Goal: Information Seeking & Learning: Learn about a topic

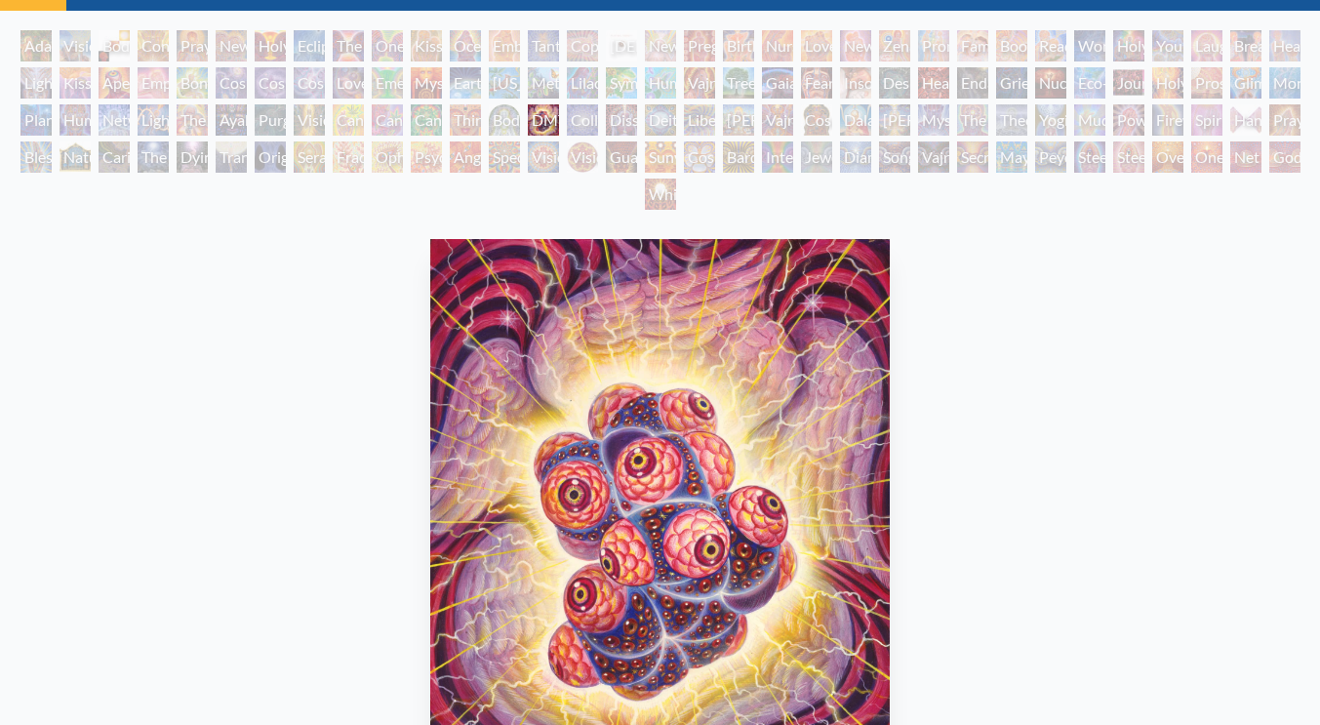
scroll to position [73, 0]
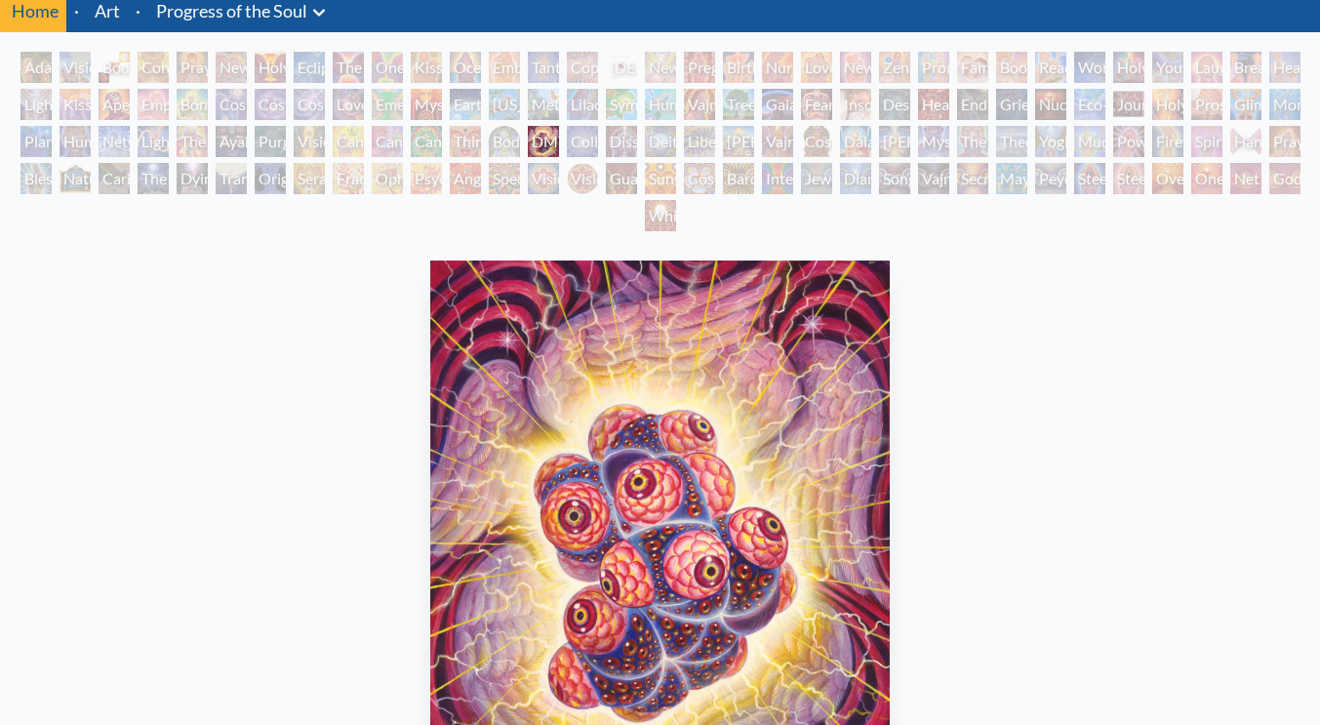
click at [238, 61] on div "New Man New Woman" at bounding box center [231, 67] width 31 height 31
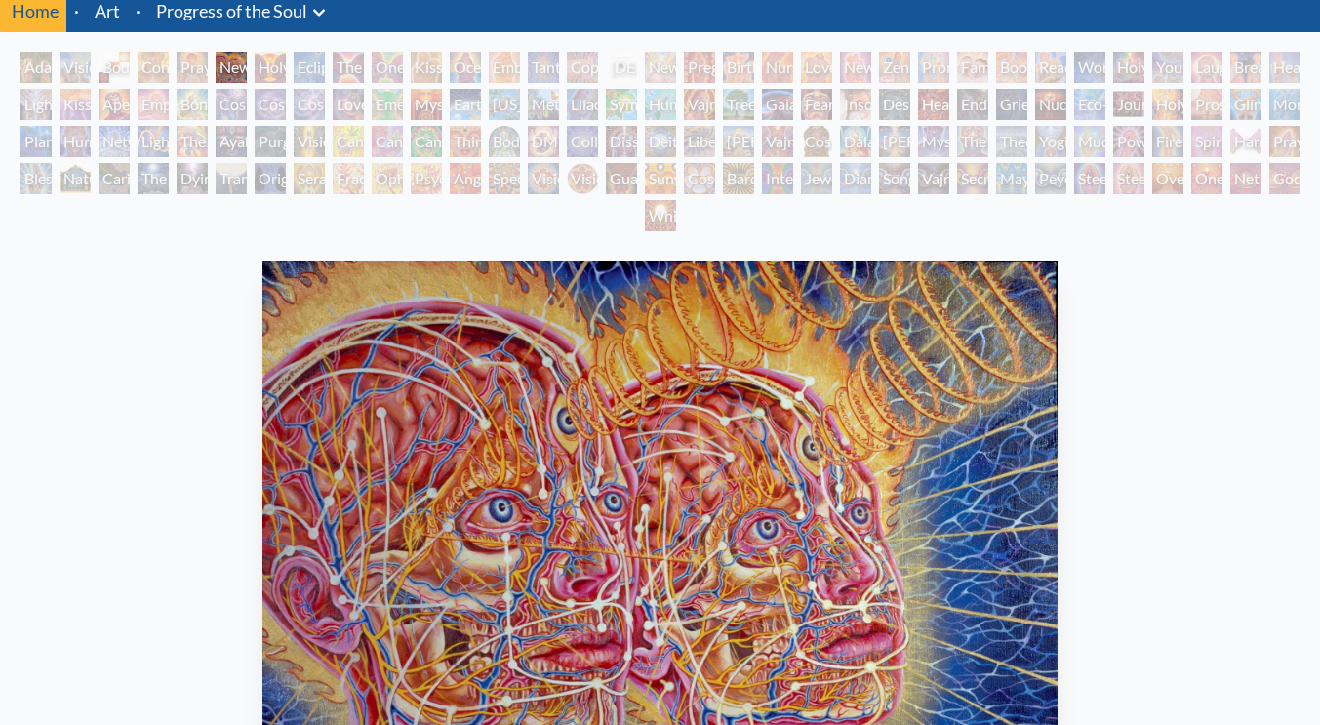
click at [379, 146] on div "Cannabis Sutra" at bounding box center [387, 141] width 31 height 31
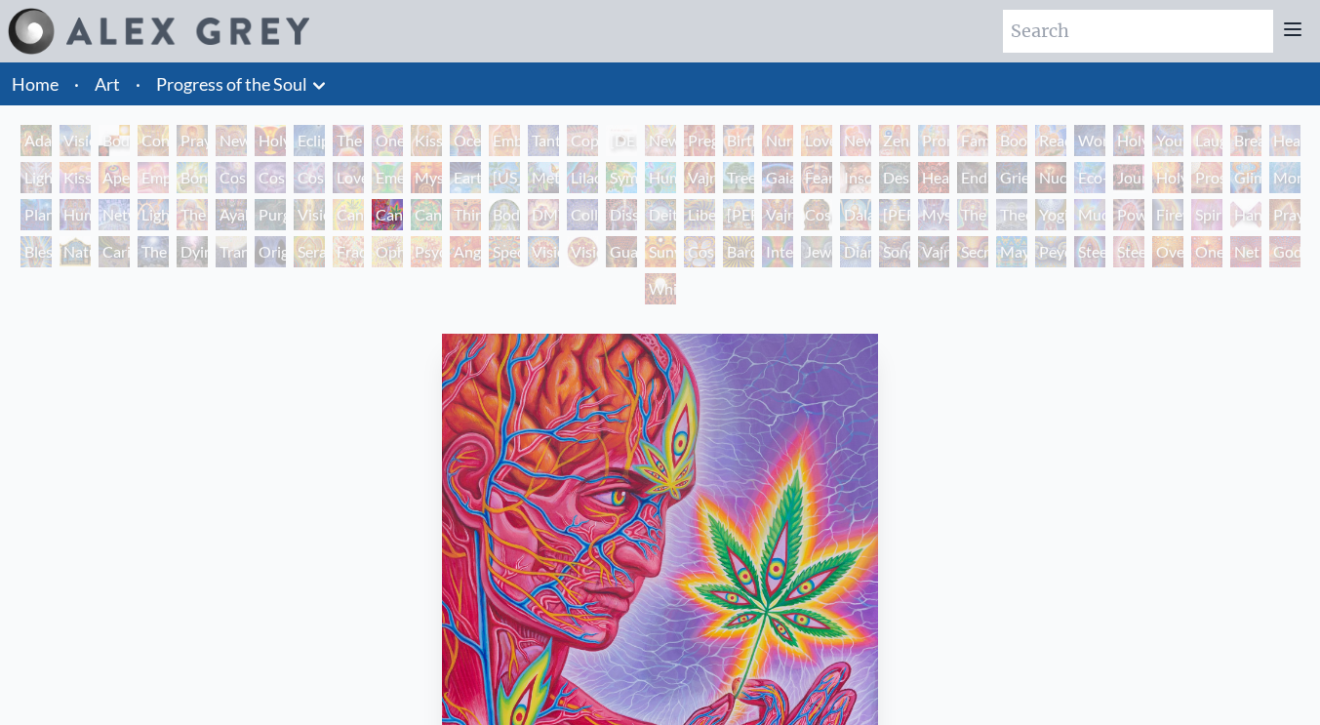
click at [1040, 223] on div "Yogi & the Möbius Sphere" at bounding box center [1050, 214] width 31 height 31
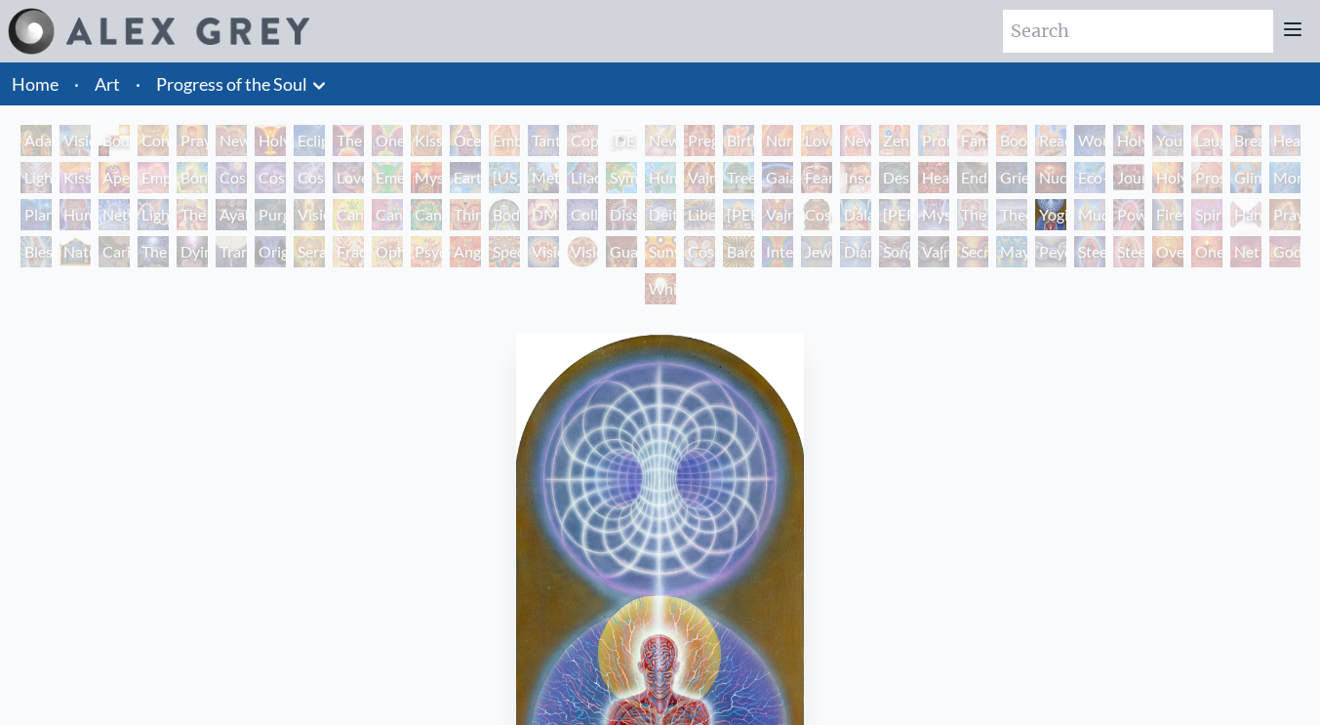
click at [480, 254] on div "Angel Skin" at bounding box center [465, 251] width 31 height 31
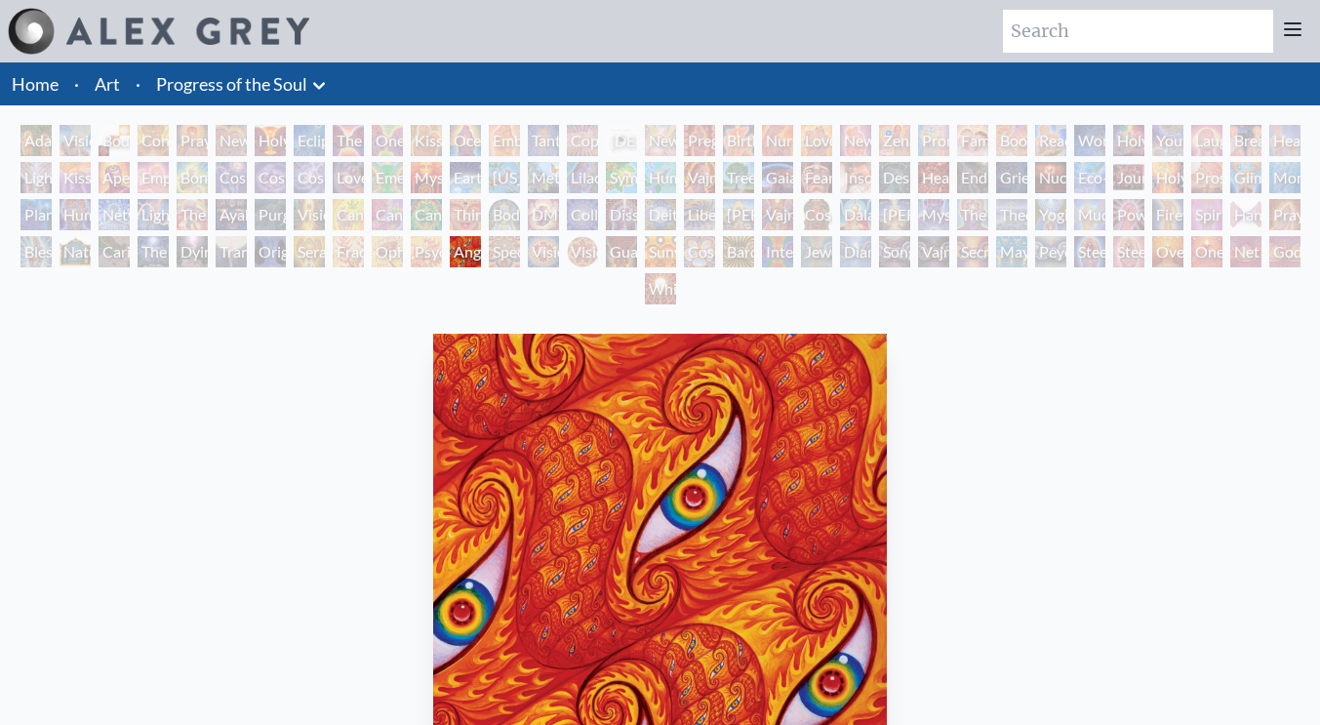
click at [645, 296] on div "White Light" at bounding box center [660, 288] width 31 height 31
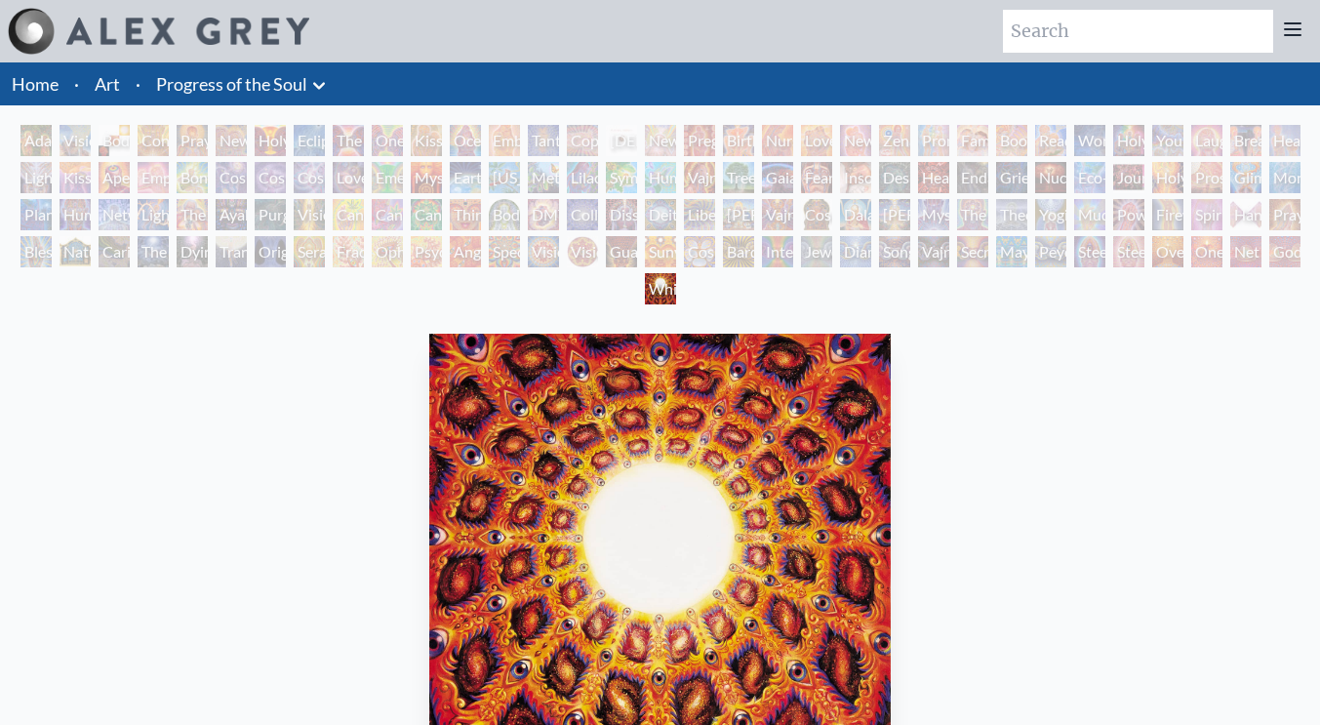
click at [646, 251] on div "Sunyata" at bounding box center [660, 251] width 31 height 31
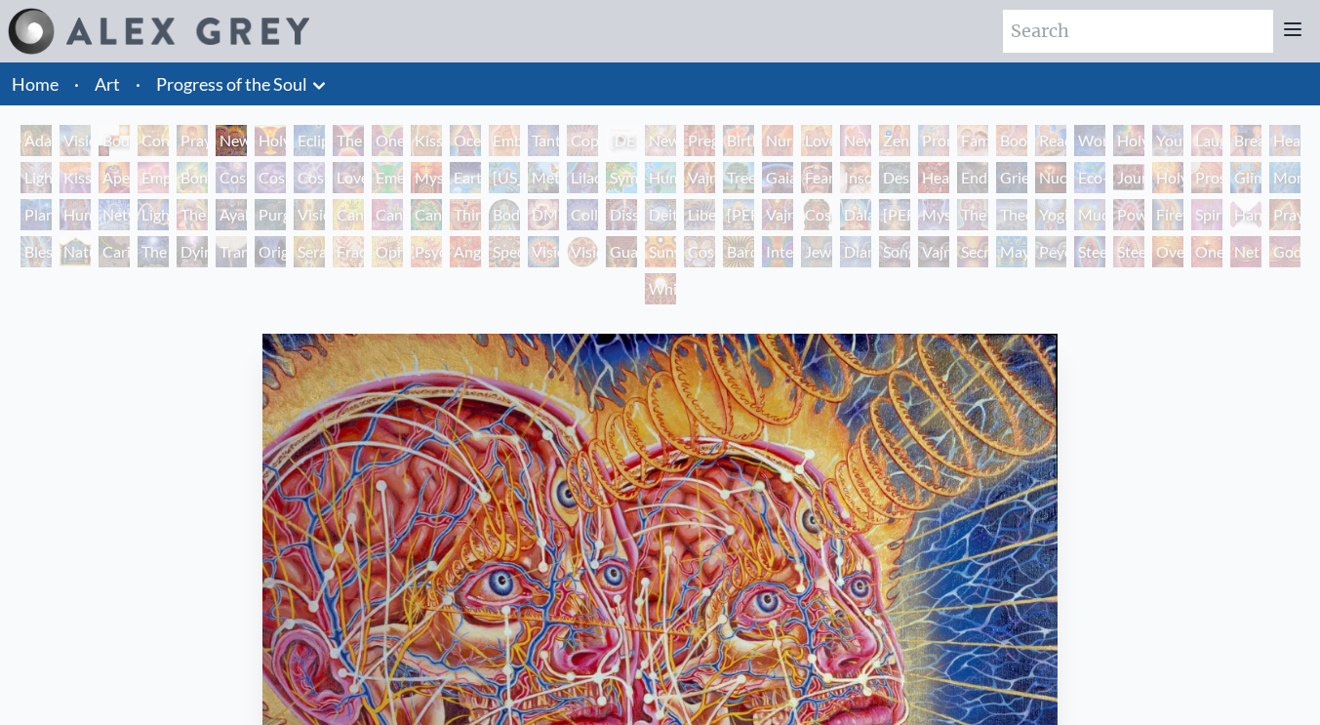
scroll to position [73, 0]
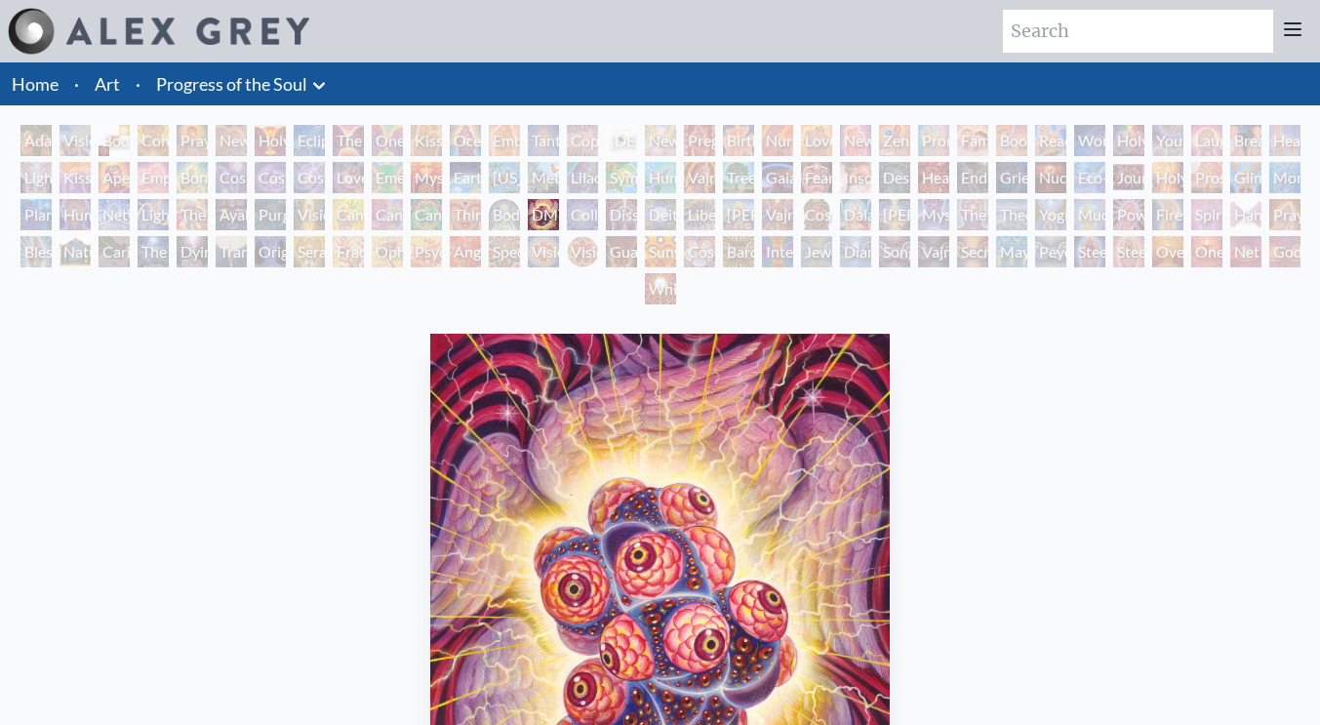
click at [52, 220] on div "Planetary Prayers" at bounding box center [35, 214] width 31 height 31
